Goal: Information Seeking & Learning: Check status

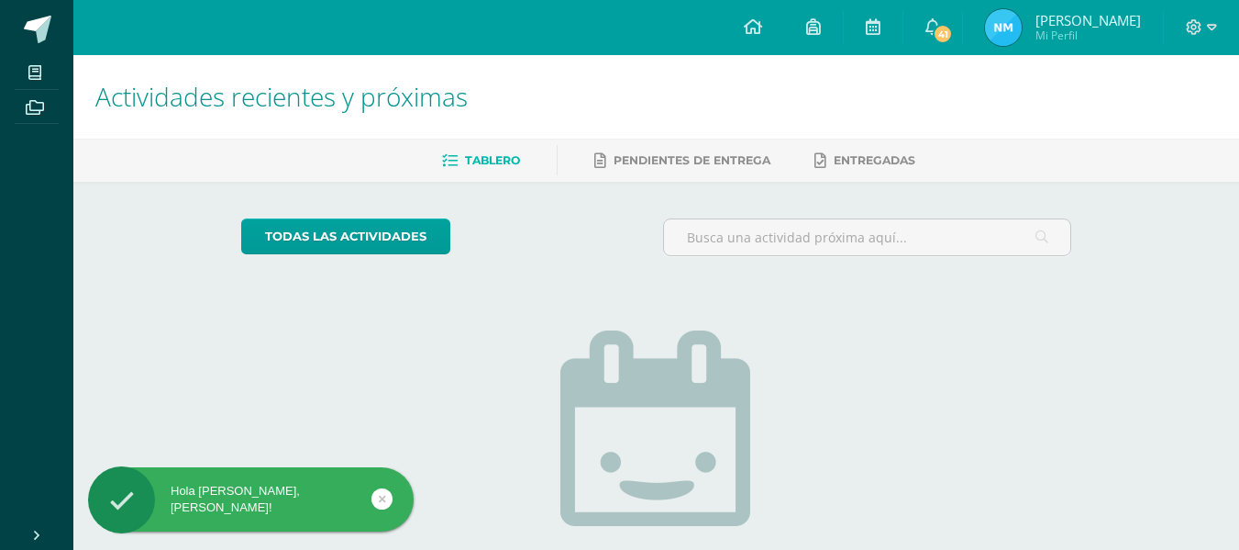
click at [1022, 20] on img at bounding box center [1003, 27] width 37 height 37
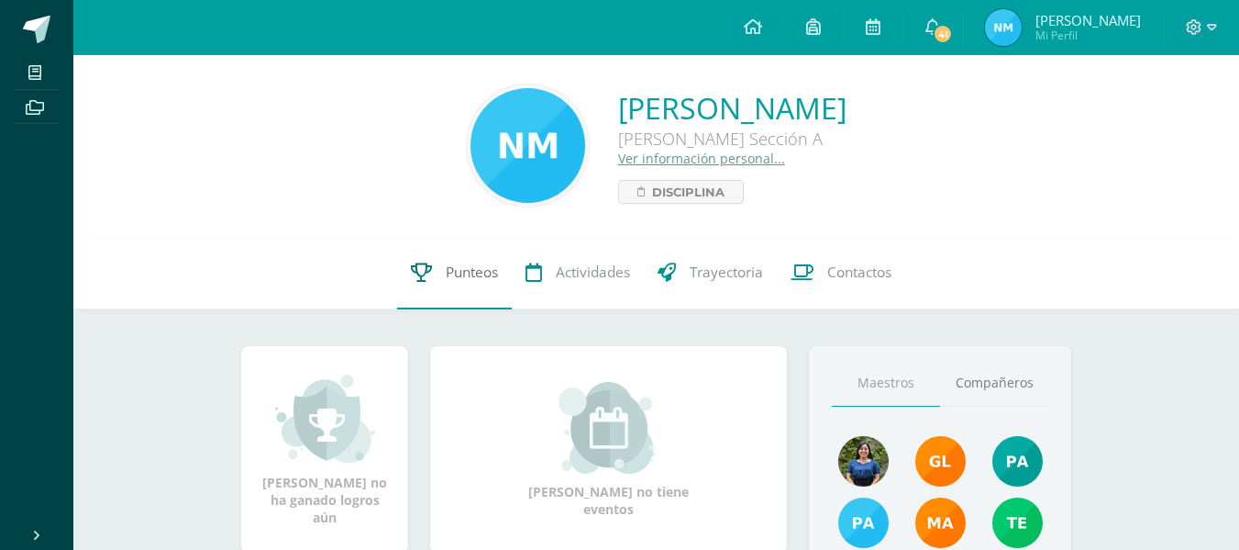
click at [473, 293] on link "Punteos" at bounding box center [454, 272] width 115 height 73
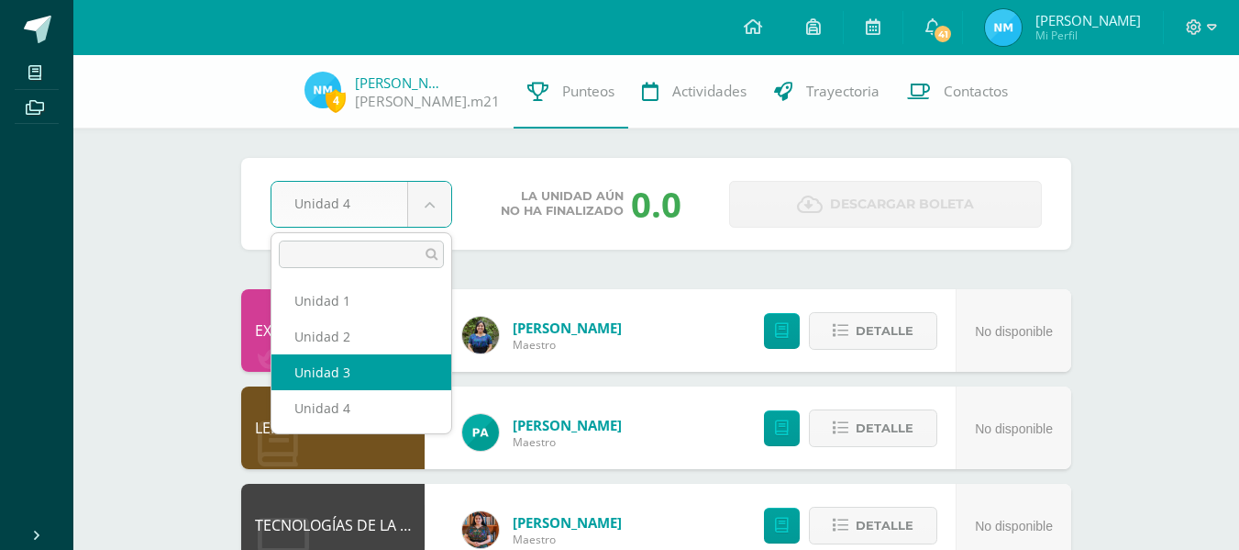
select select "Unidad 3"
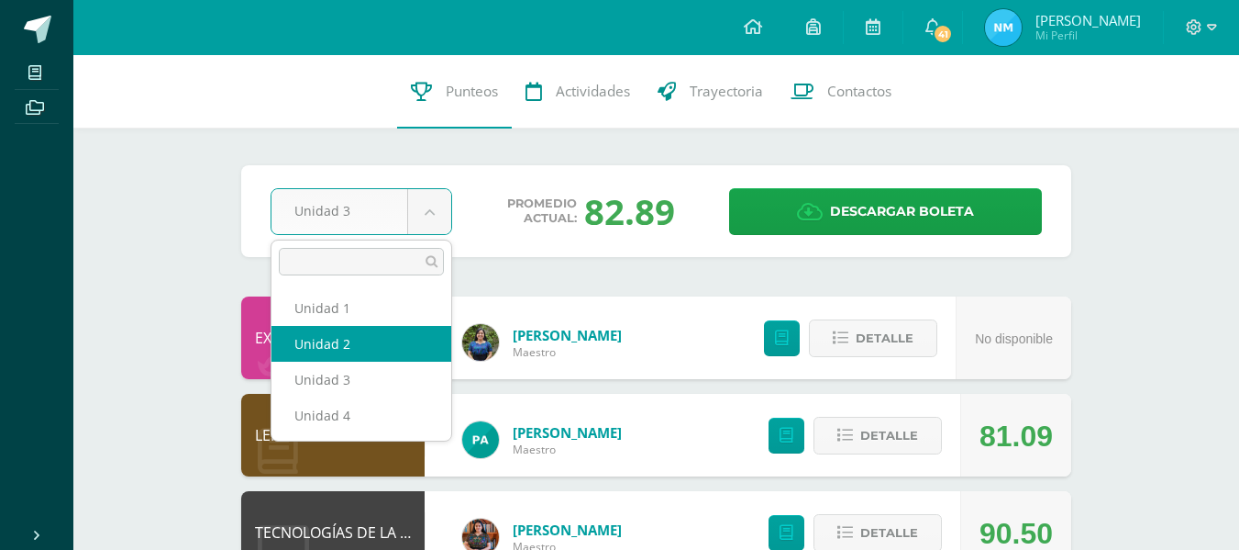
select select "Unidad 2"
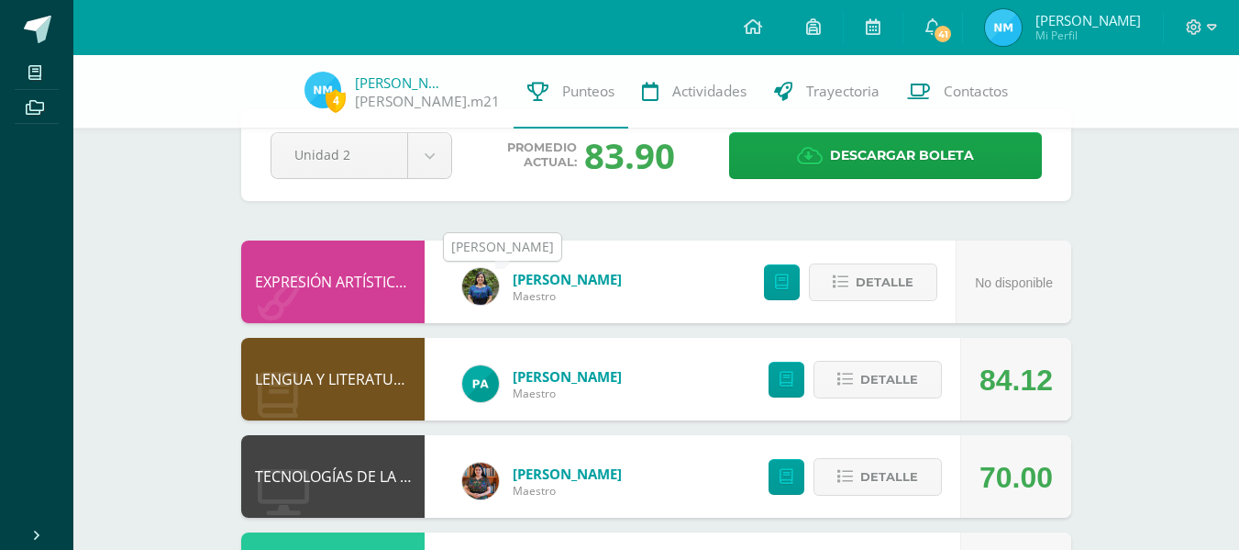
scroll to position [45, 0]
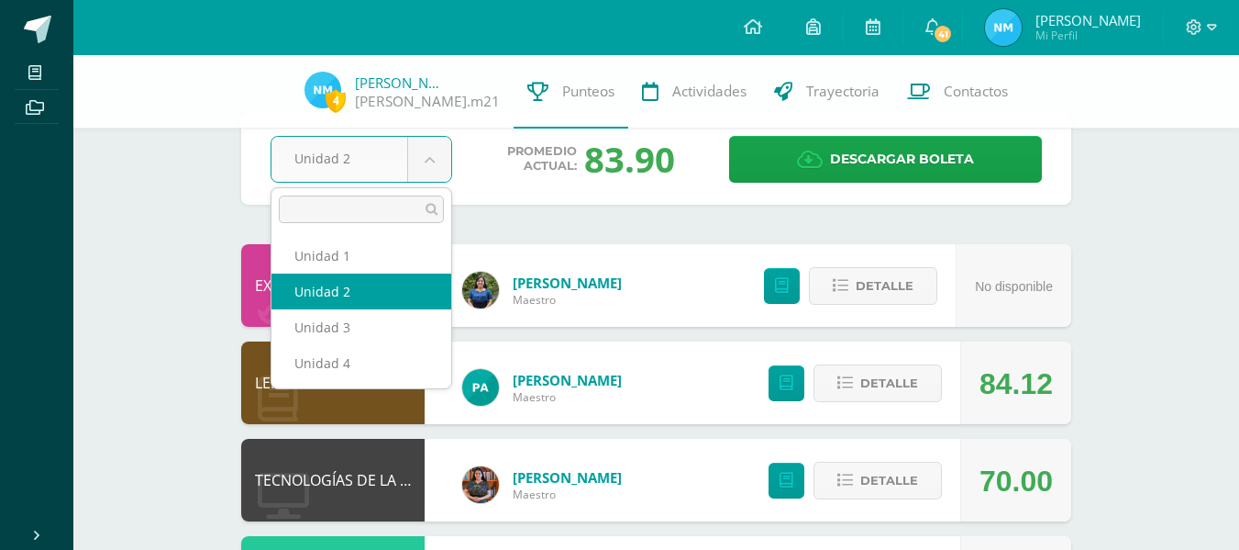
click at [433, 176] on body "Mis cursos Archivos Cerrar panel BIOLOGÍA [PERSON_NAME] "Sección A" CIENCIAS SO…" at bounding box center [619, 548] width 1239 height 1186
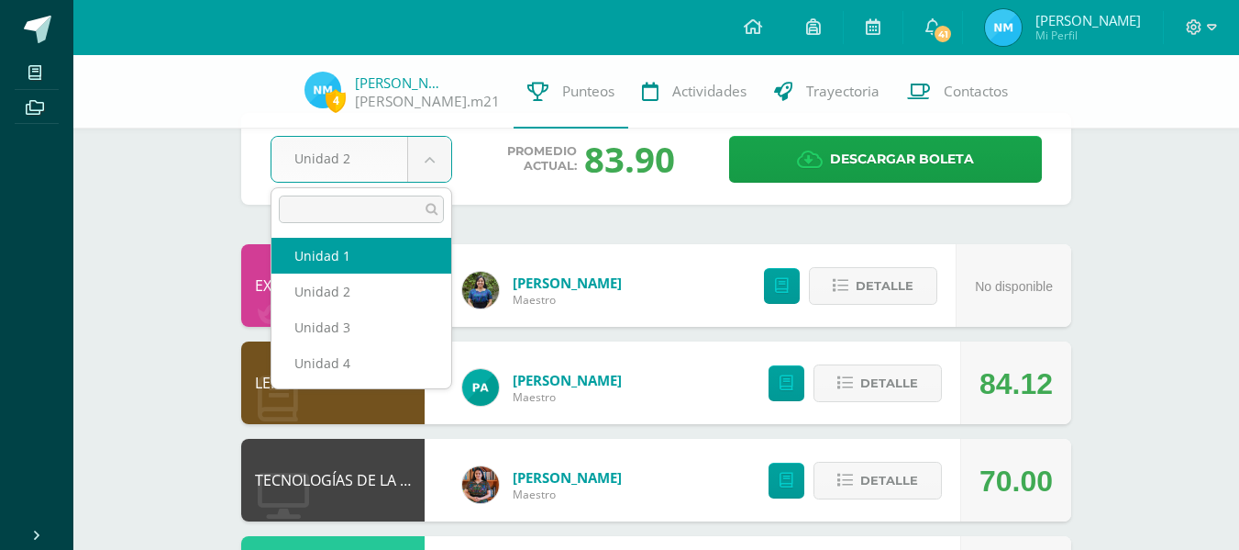
select select "Unidad 1"
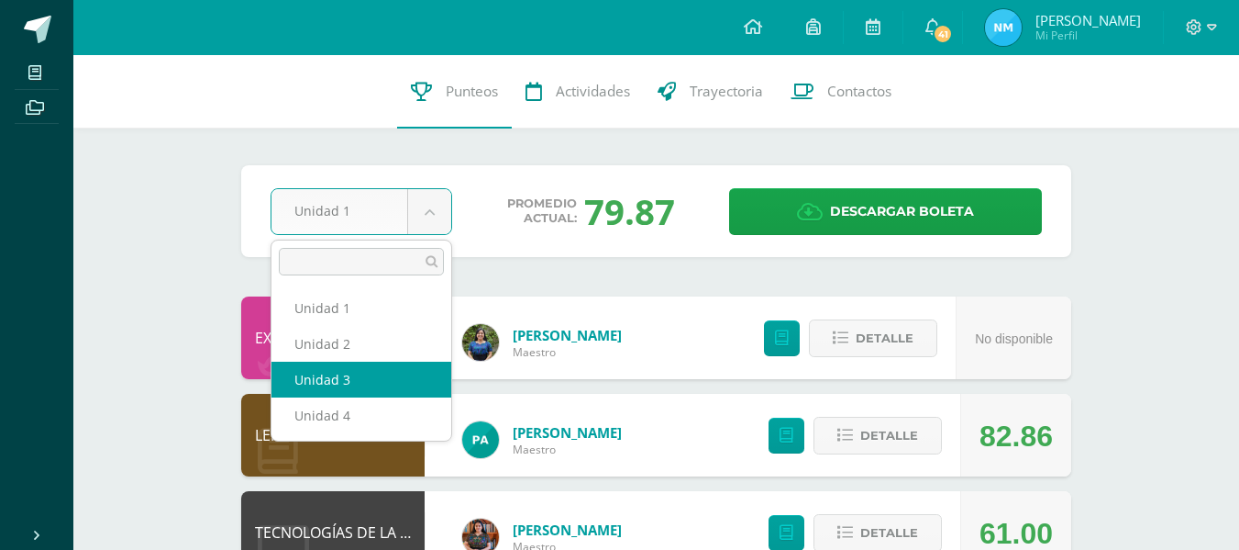
select select "Unidad 3"
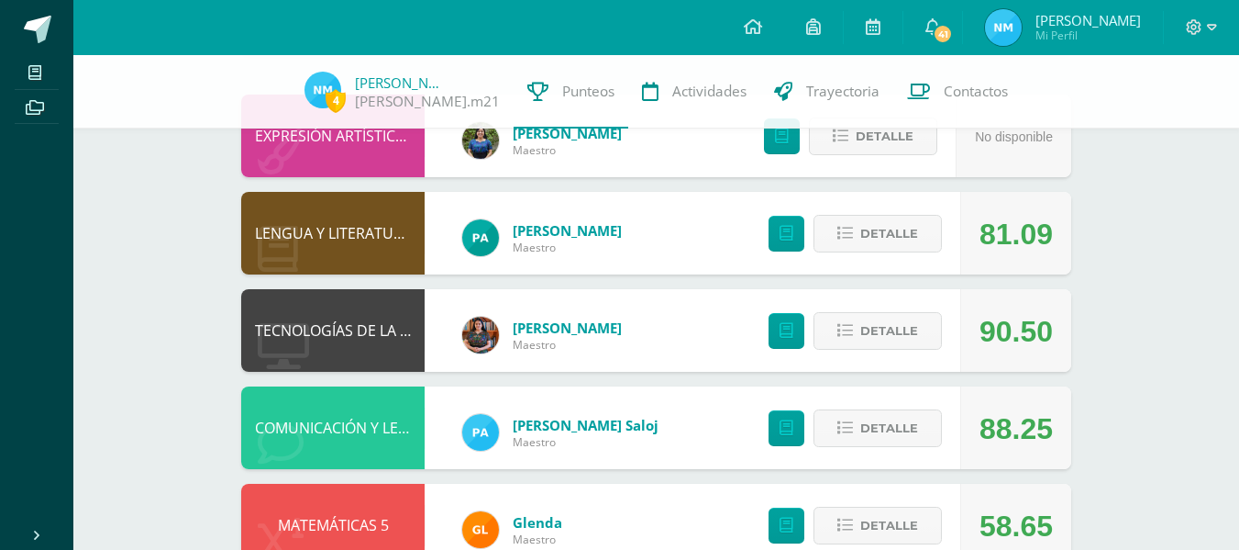
scroll to position [210, 0]
